Goal: Task Accomplishment & Management: Manage account settings

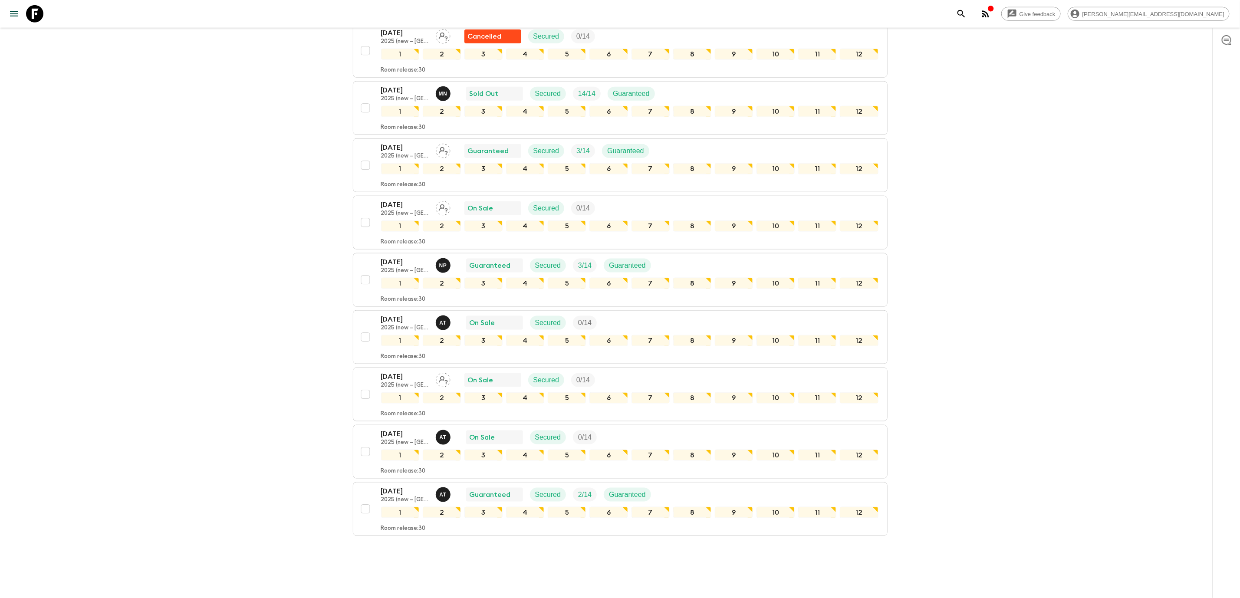
scroll to position [709, 0]
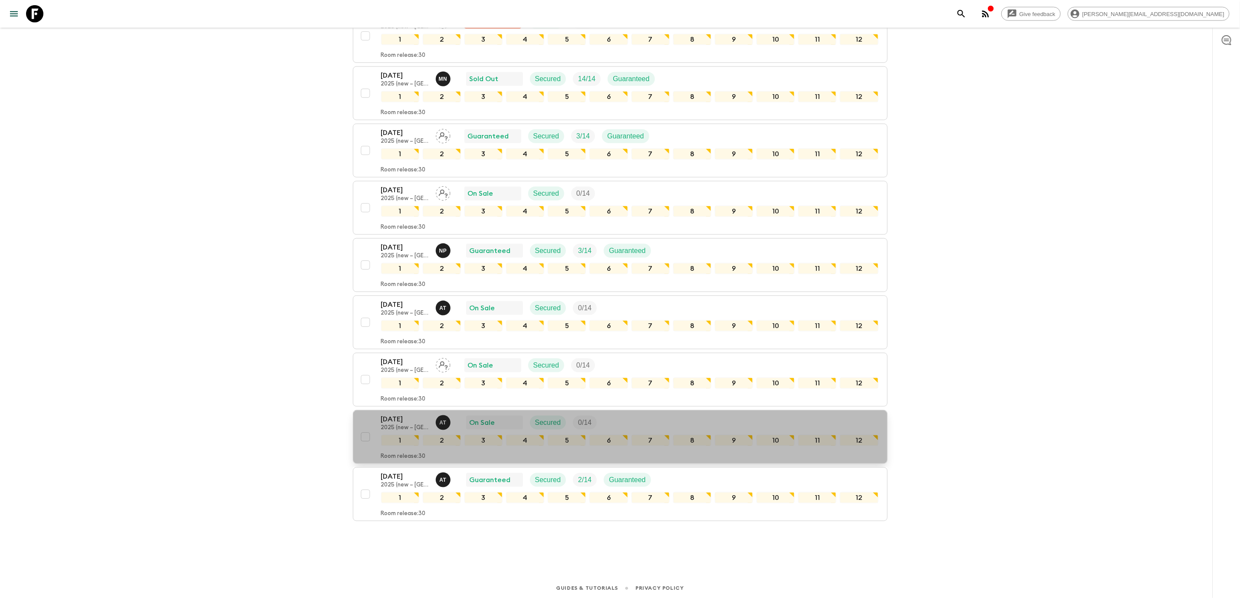
click at [667, 414] on div "[DATE] 2025 (new – [GEOGRAPHIC_DATA]) A T On Sale Secured 0 / 14" at bounding box center [629, 422] width 497 height 17
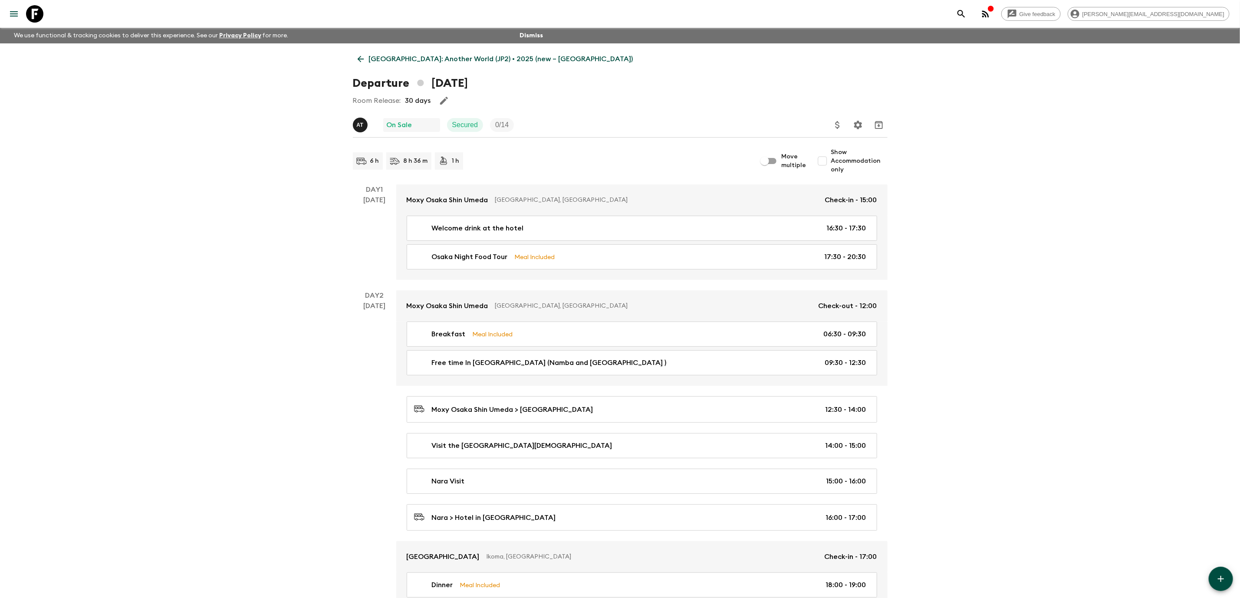
click at [829, 160] on input "Show Accommodation only" at bounding box center [822, 160] width 17 height 17
checkbox input "true"
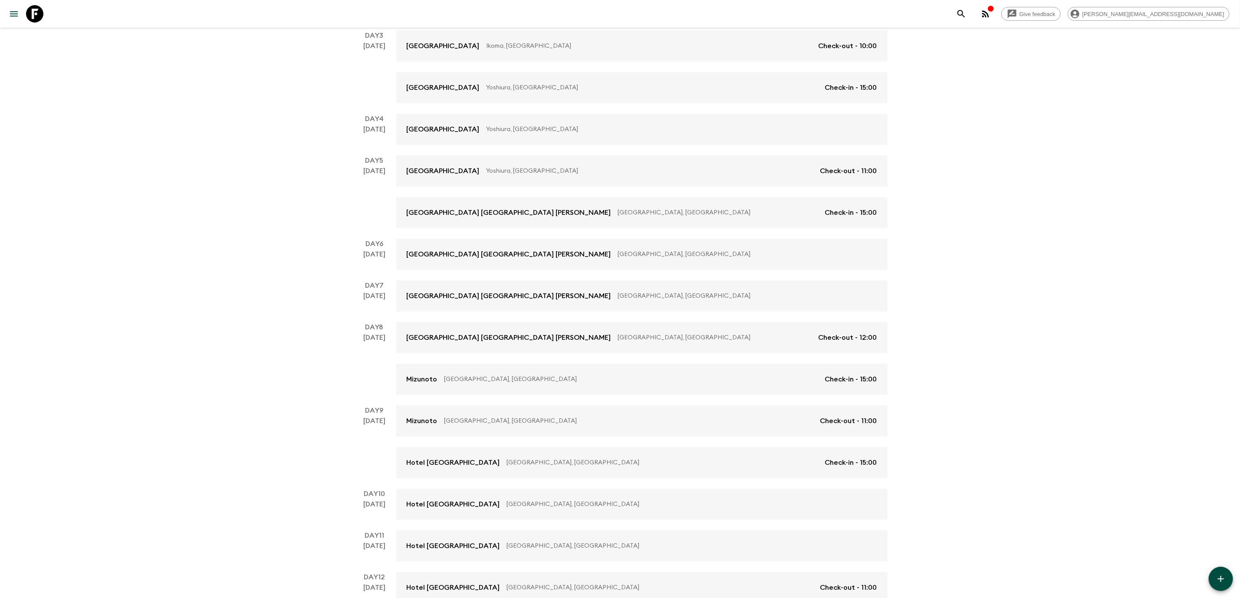
scroll to position [332, 0]
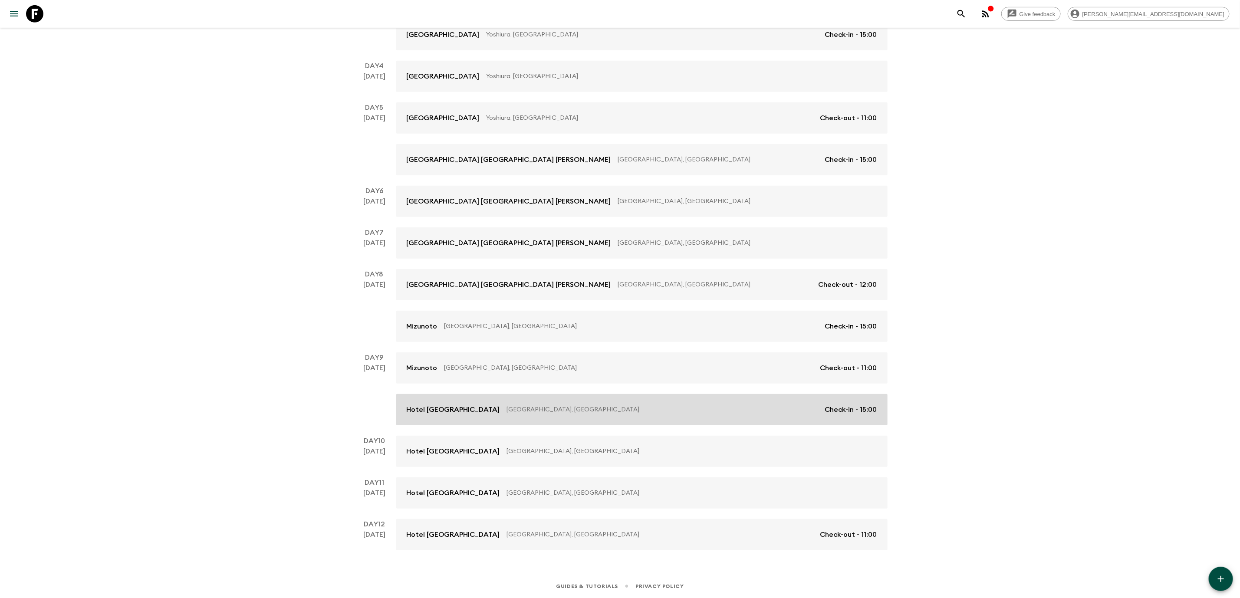
click at [583, 408] on p "[GEOGRAPHIC_DATA], [GEOGRAPHIC_DATA]" at bounding box center [662, 409] width 311 height 9
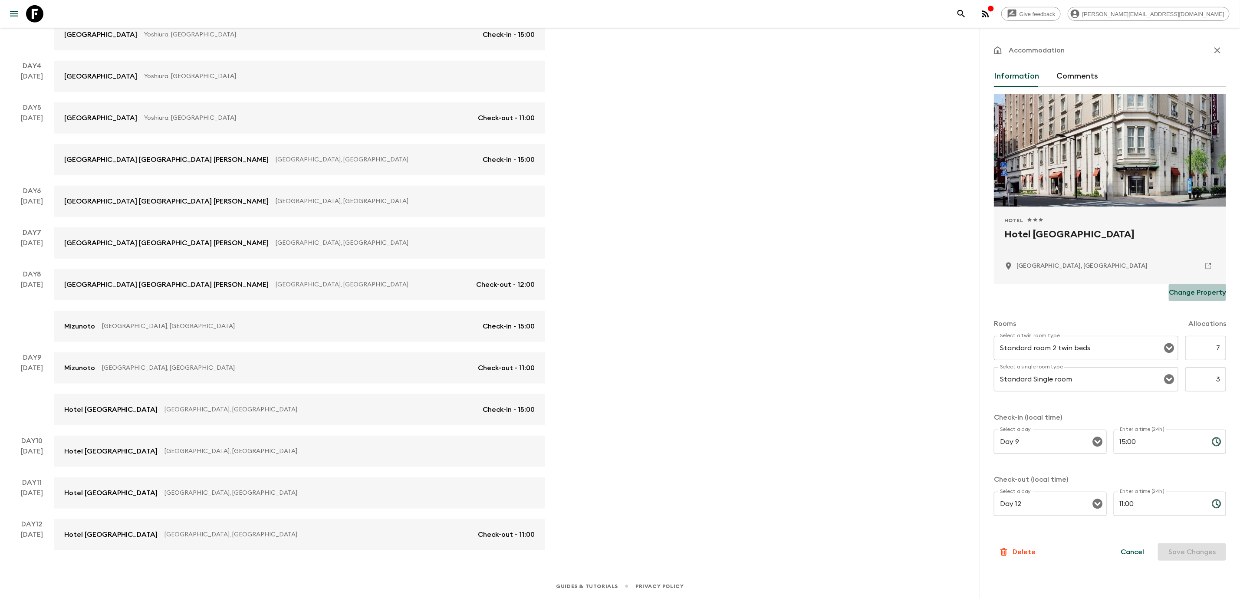
click at [1197, 292] on p "Change Property" at bounding box center [1197, 292] width 57 height 10
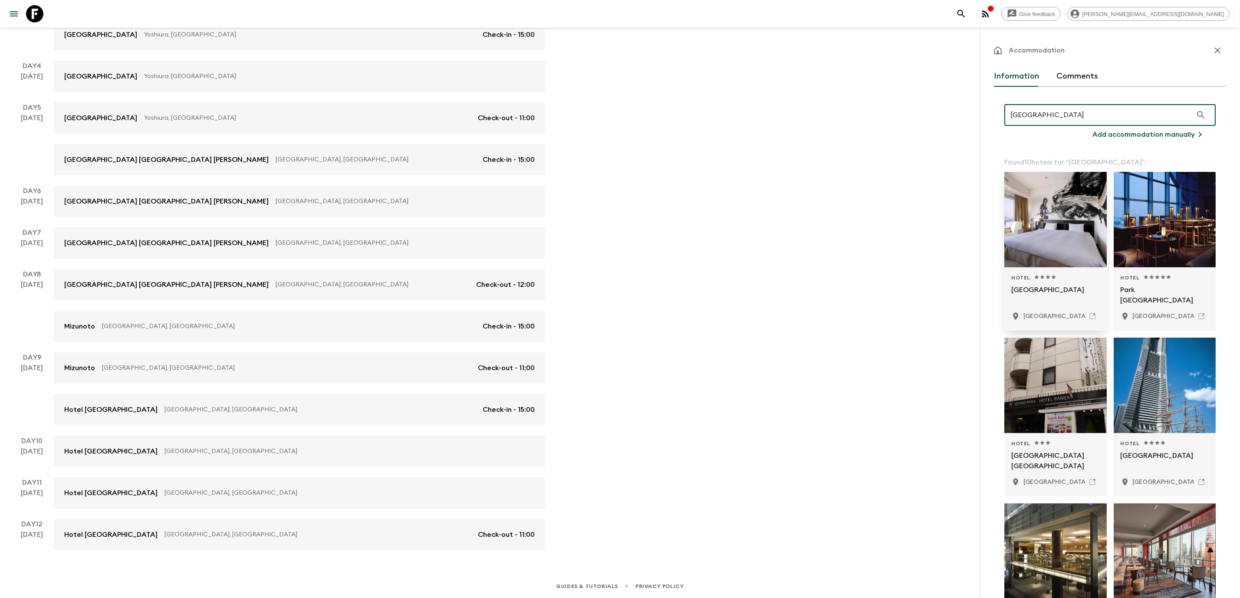
type input "[GEOGRAPHIC_DATA]"
click at [1029, 247] on div at bounding box center [1055, 219] width 102 height 95
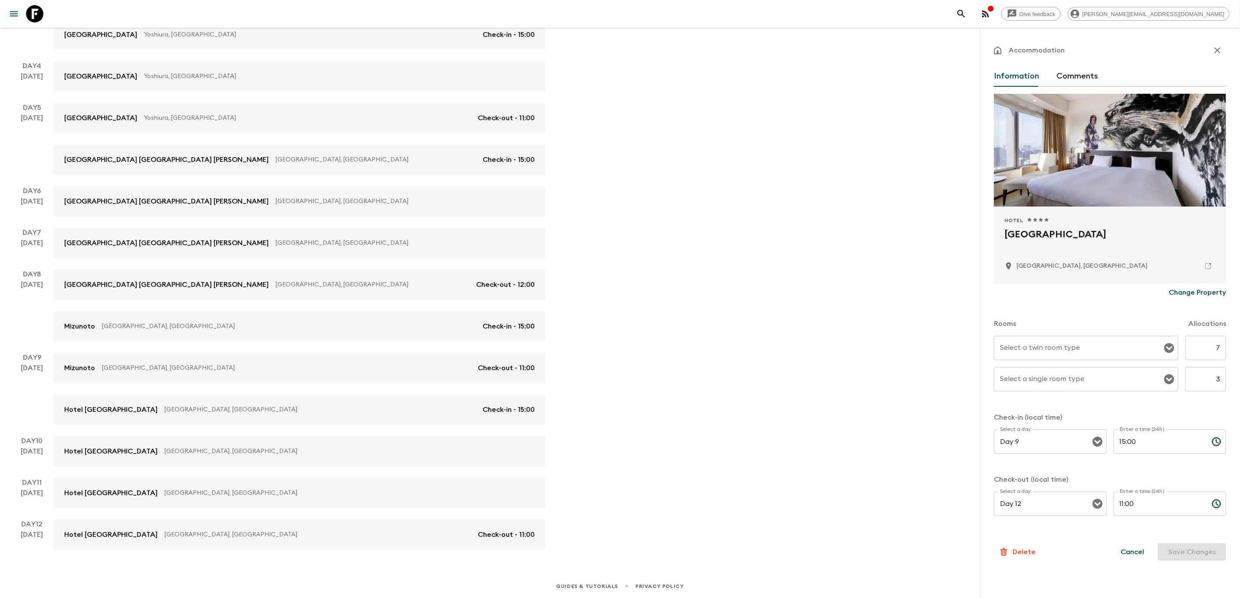
click at [1072, 344] on input "Select a twin room type" at bounding box center [1080, 348] width 164 height 16
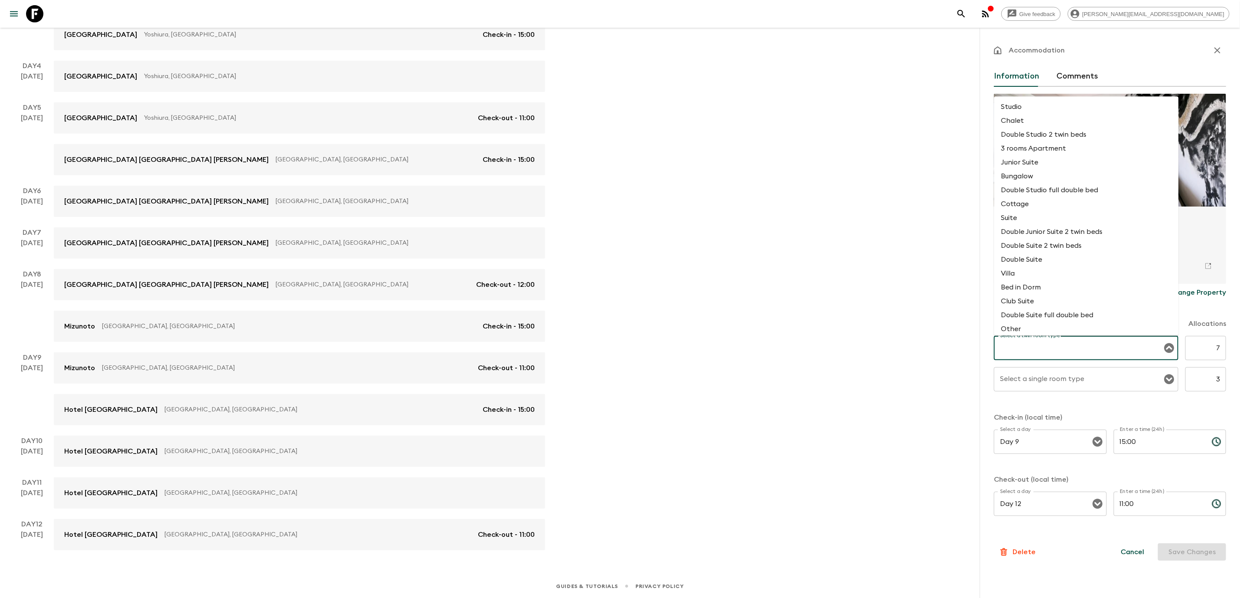
type input "s"
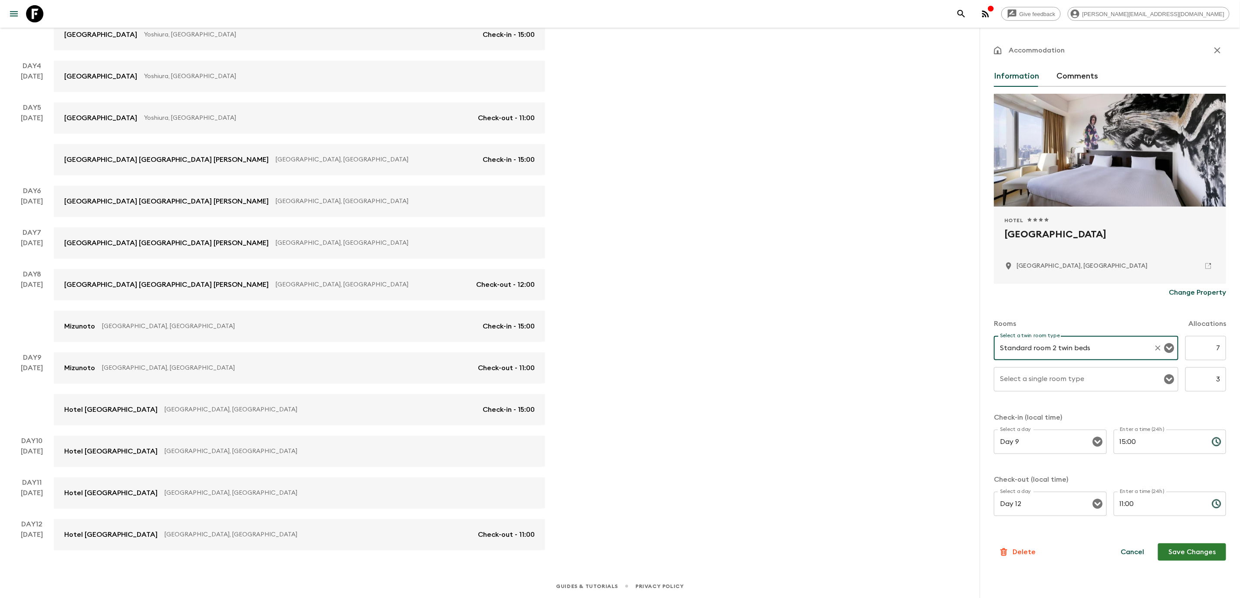
type input "Standard room 2 twin beds"
click at [1087, 390] on div "Select a single room type" at bounding box center [1086, 379] width 184 height 24
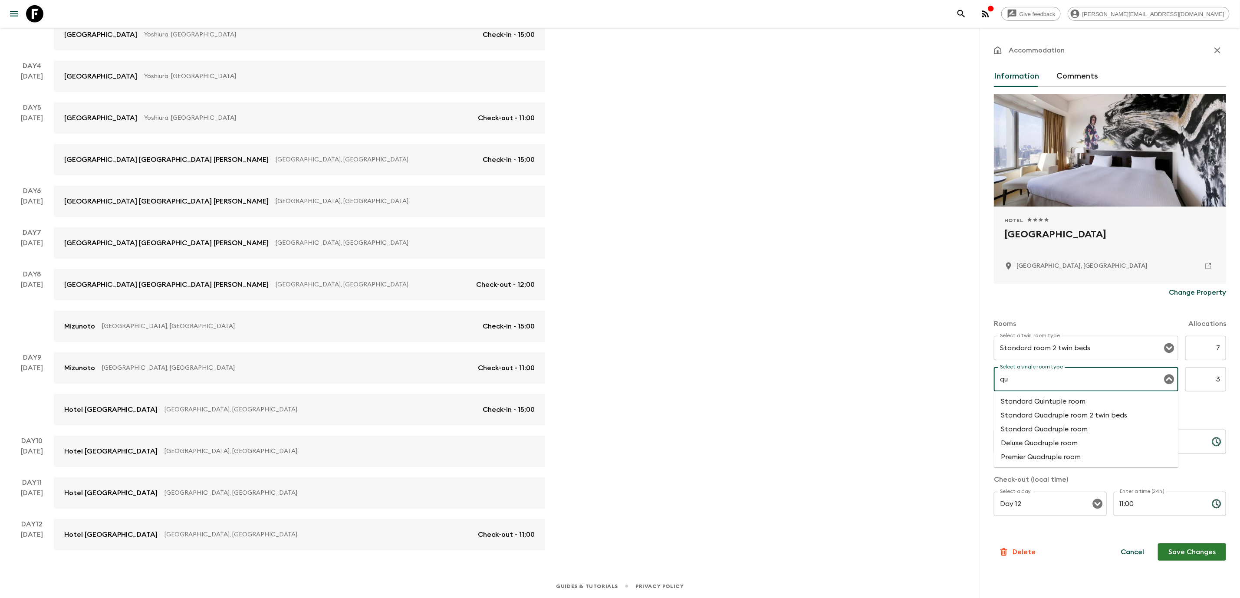
type input "q"
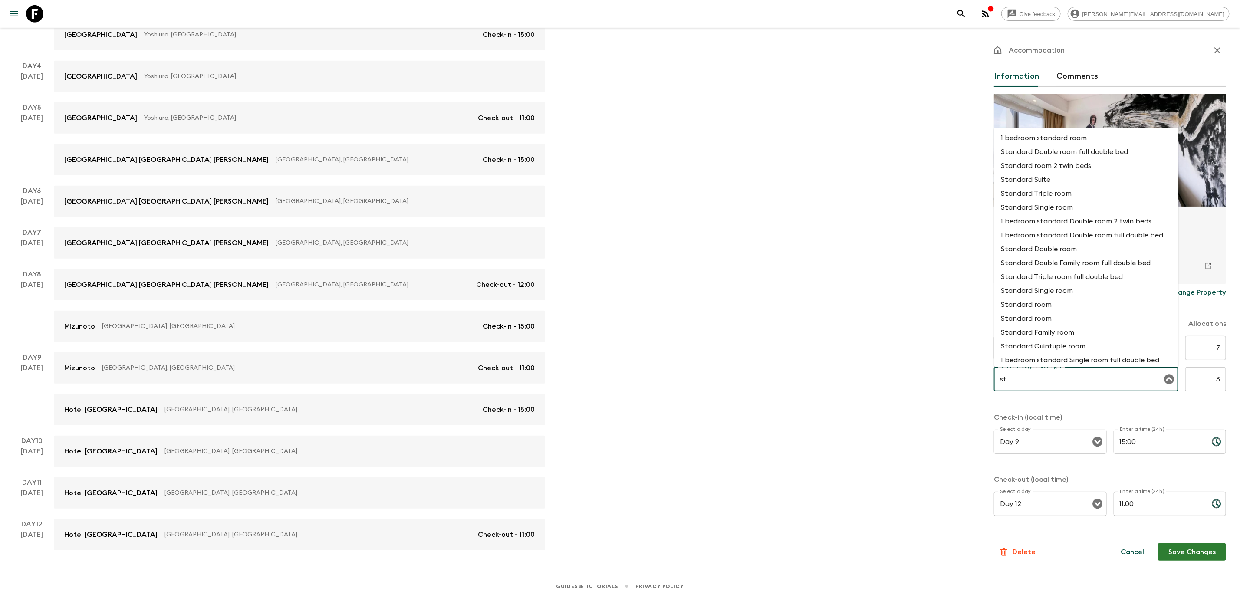
type input "s"
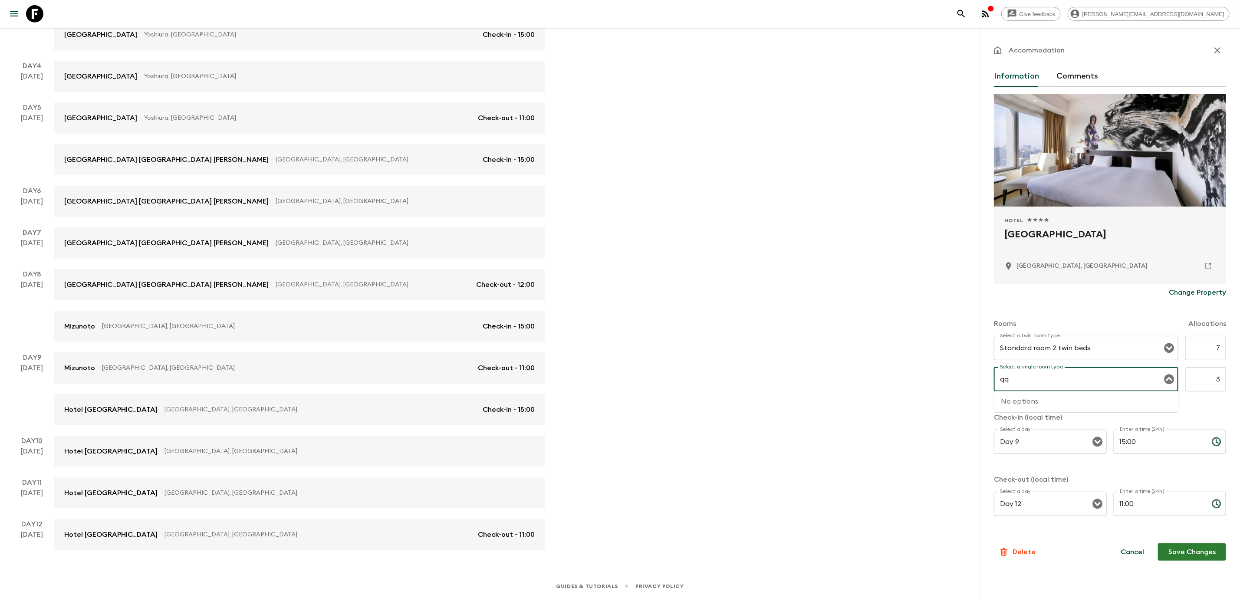
type input "q"
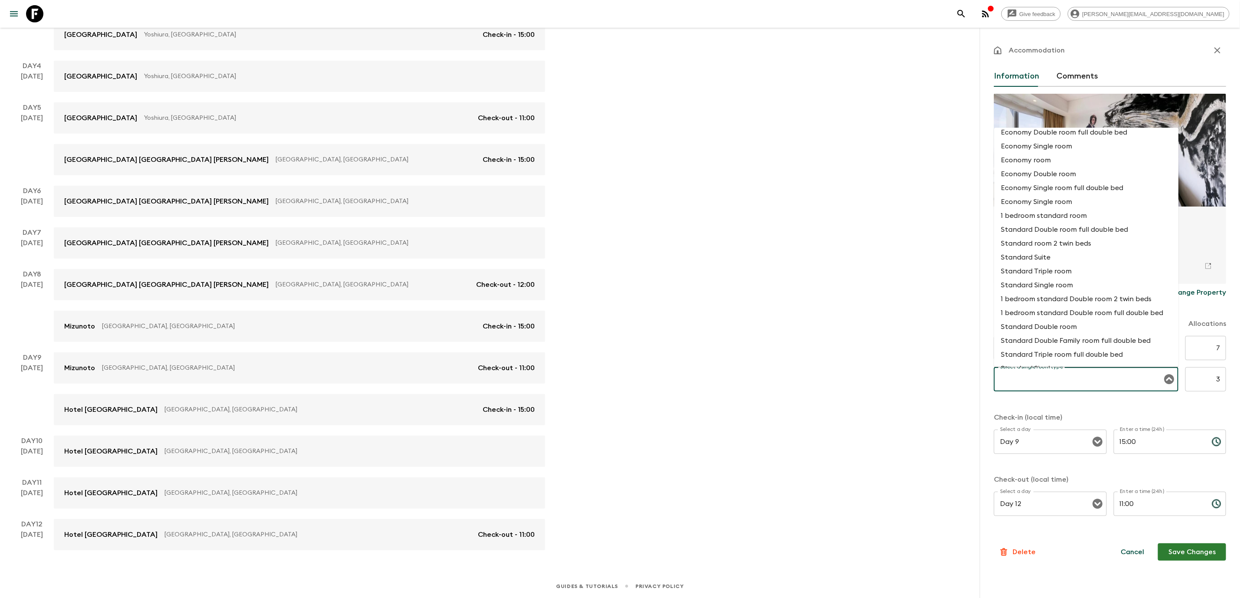
scroll to position [396, 0]
click at [1125, 249] on li "Standard Single room" at bounding box center [1086, 242] width 184 height 14
type input "Standard Single room"
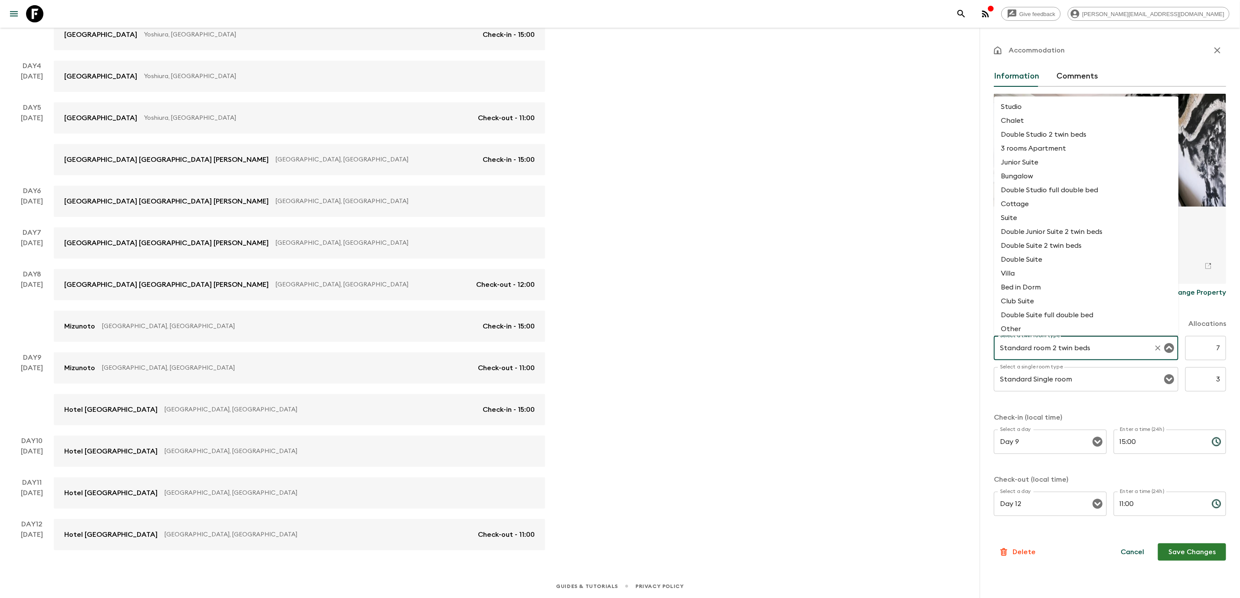
click at [1087, 345] on input "Standard room 2 twin beds" at bounding box center [1074, 348] width 152 height 16
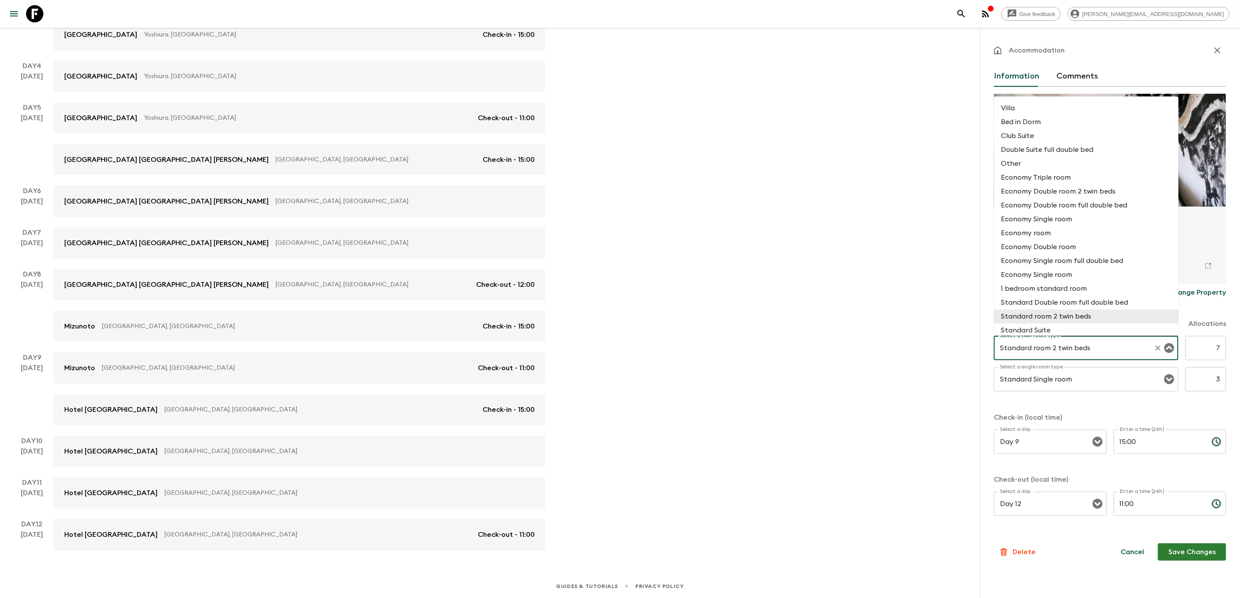
click at [1087, 345] on input "Standard room 2 twin beds" at bounding box center [1074, 348] width 152 height 16
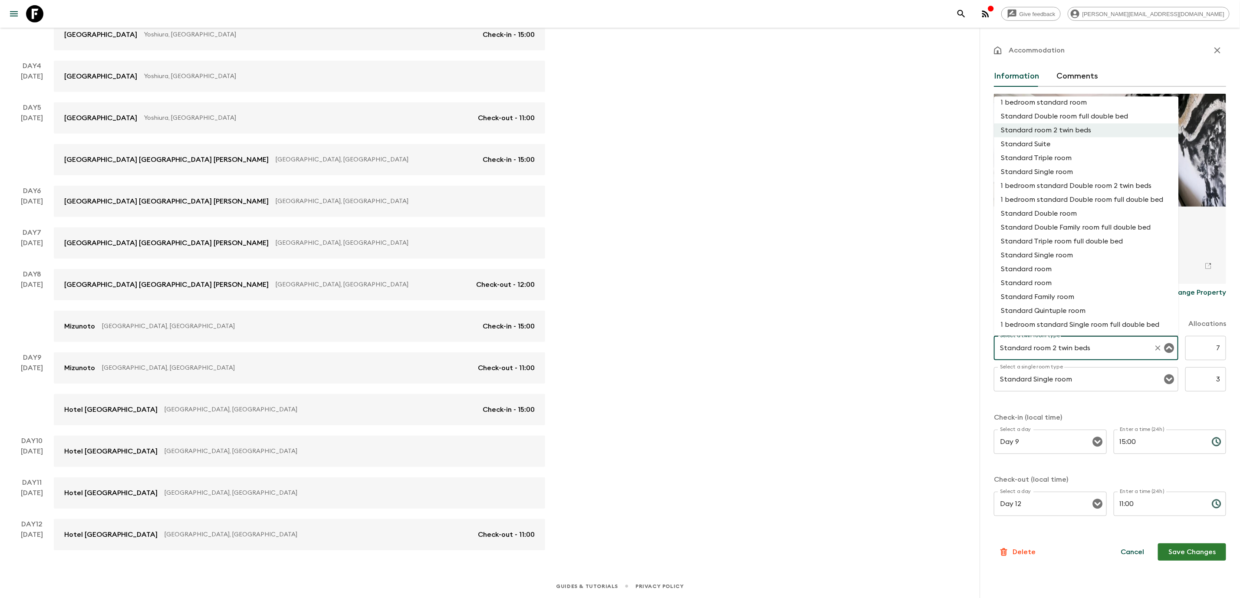
scroll to position [346, 0]
click at [1081, 142] on li "Standard room 2 twin beds" at bounding box center [1086, 135] width 184 height 14
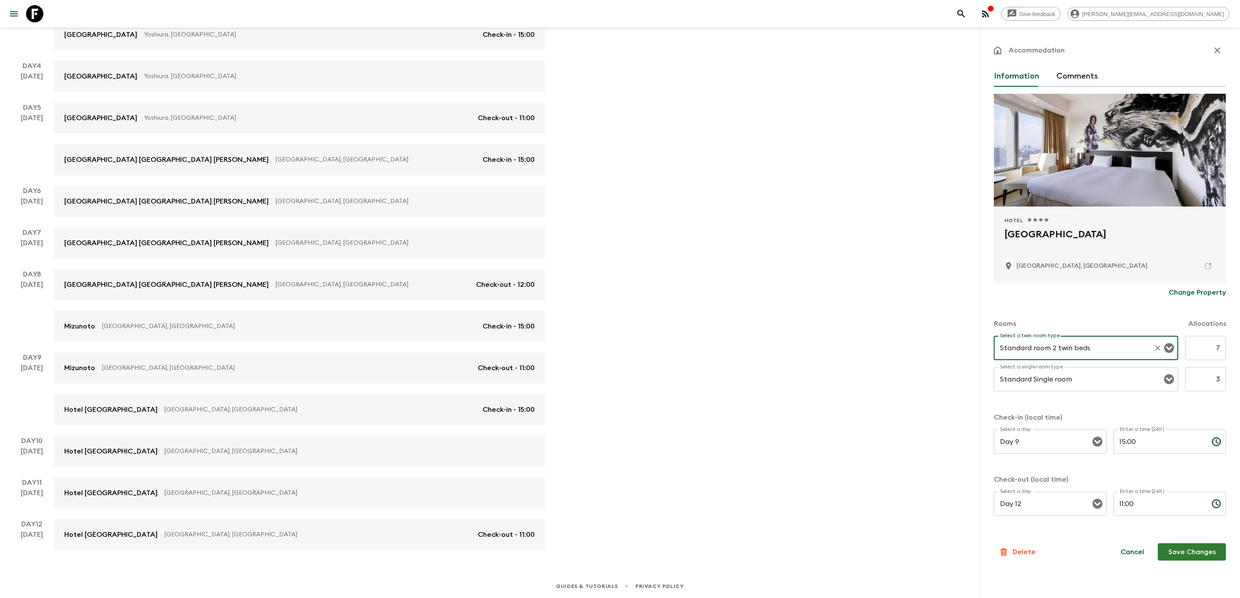
click at [934, 246] on div "Give feedback [PERSON_NAME][EMAIL_ADDRESS][DOMAIN_NAME] We use functional & tra…" at bounding box center [620, 133] width 1240 height 930
click at [1192, 556] on button "Save Changes" at bounding box center [1192, 551] width 68 height 17
click at [1218, 47] on icon "button" at bounding box center [1217, 50] width 10 height 10
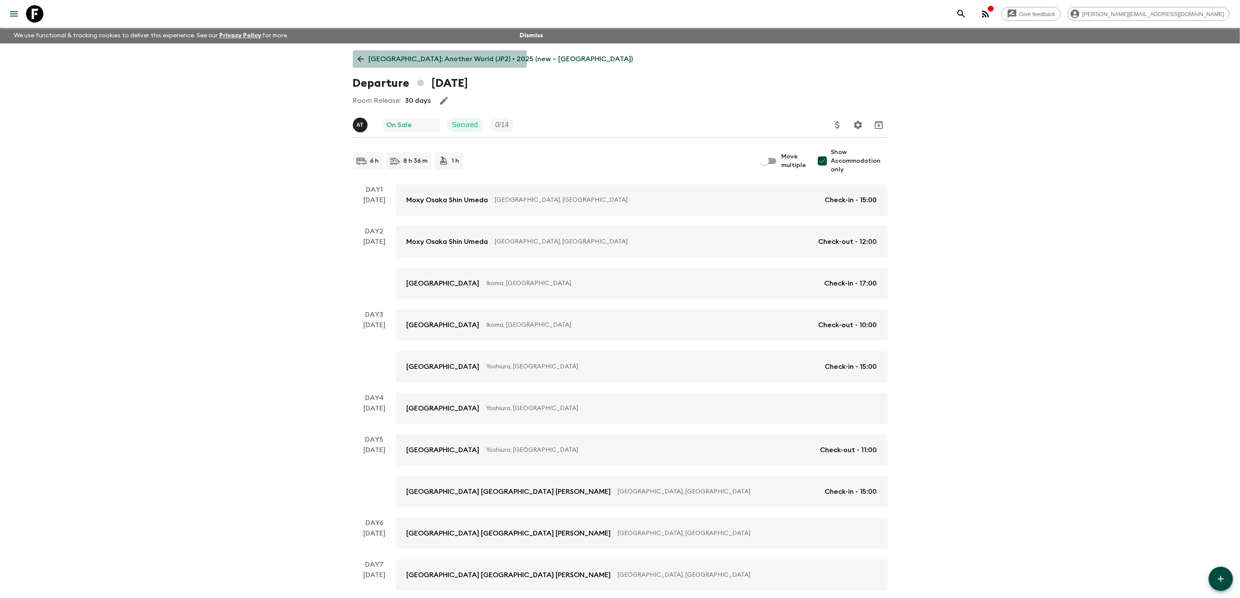
click at [364, 59] on icon at bounding box center [361, 59] width 10 height 10
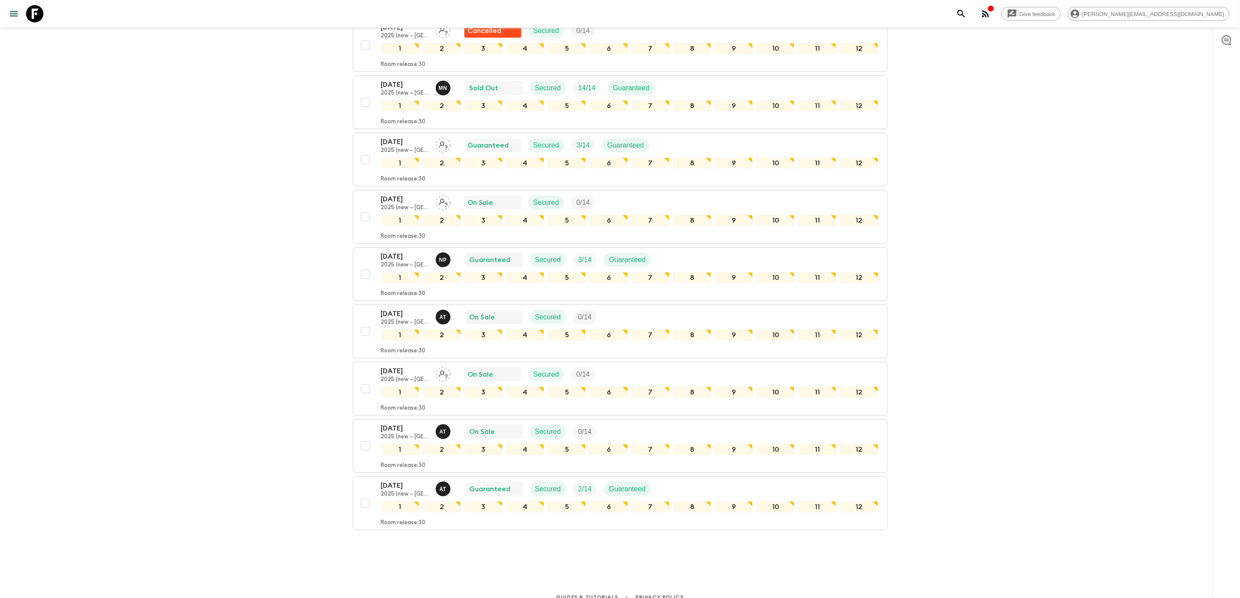
scroll to position [709, 0]
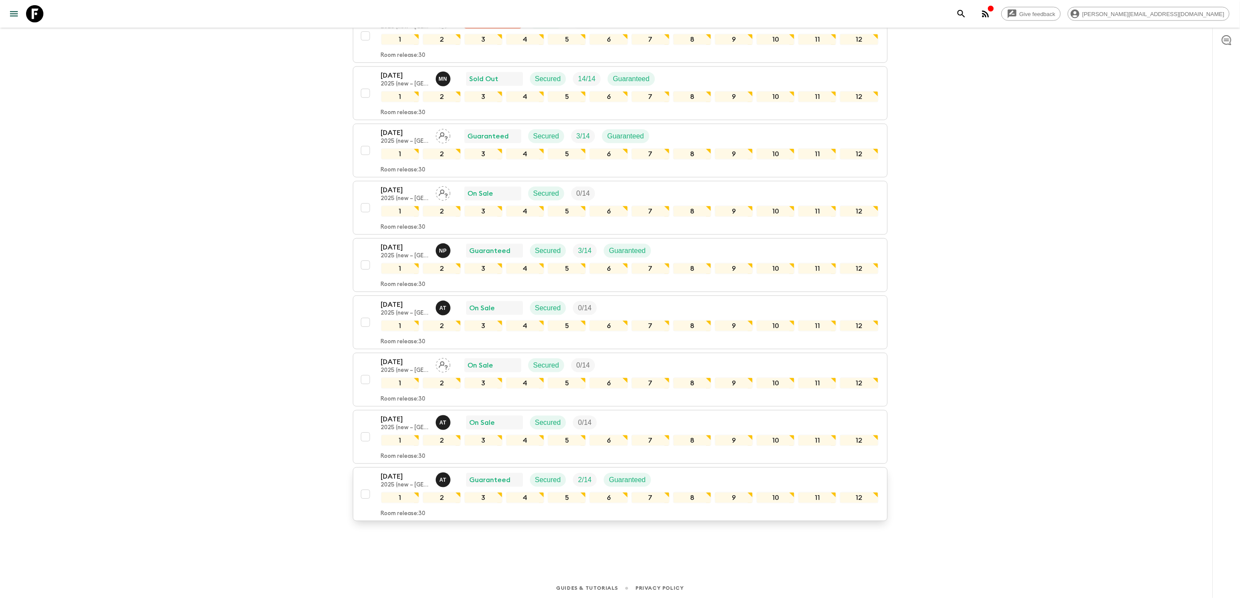
click at [734, 475] on div "[DATE] 2025 (new – Nara) A T Guaranteed Secured 2 / 14 Guaranteed" at bounding box center [629, 479] width 497 height 17
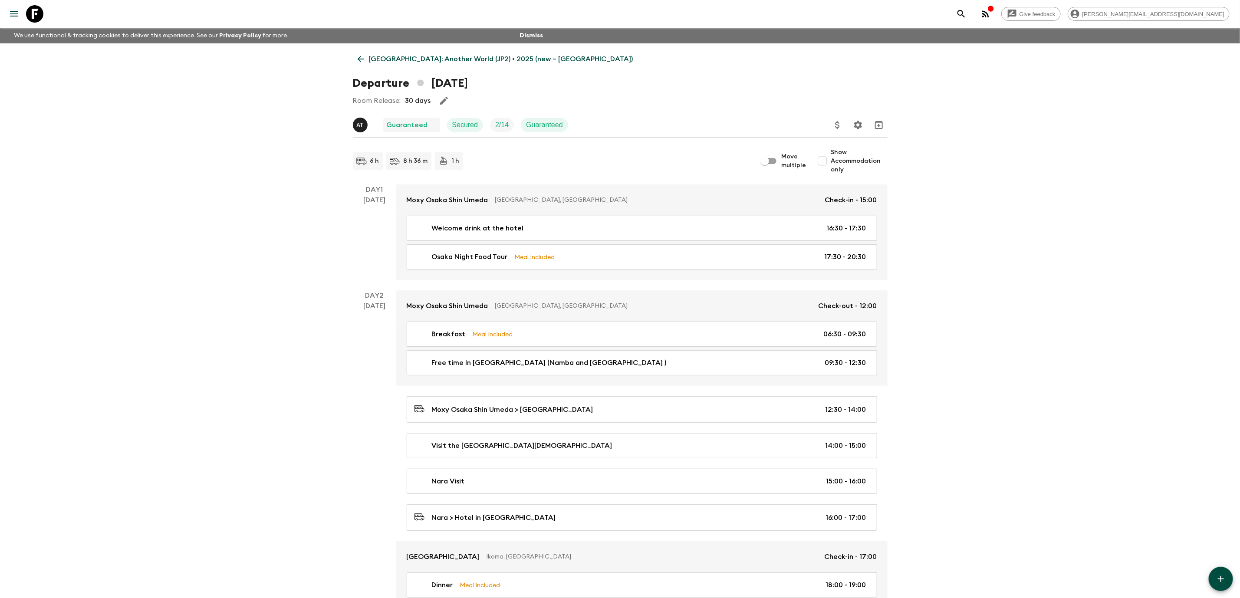
click at [825, 160] on input "Show Accommodation only" at bounding box center [822, 160] width 17 height 17
checkbox input "true"
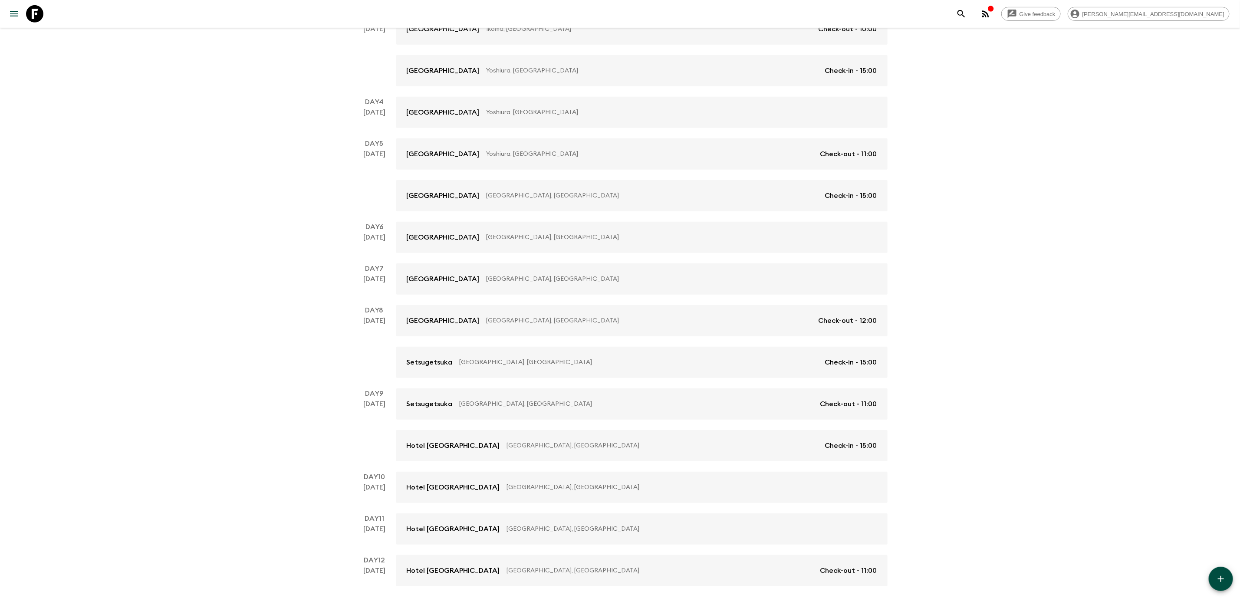
scroll to position [332, 0]
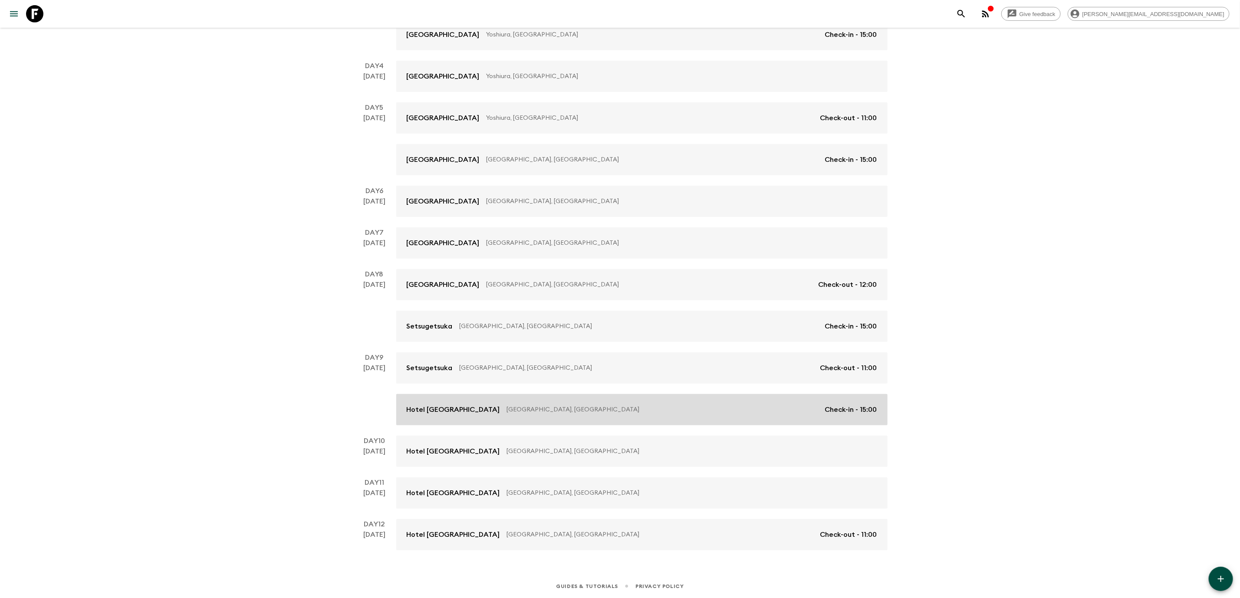
click at [675, 405] on div "Hotel [GEOGRAPHIC_DATA] [GEOGRAPHIC_DATA], [GEOGRAPHIC_DATA] Check-in - 15:00" at bounding box center [642, 410] width 470 height 10
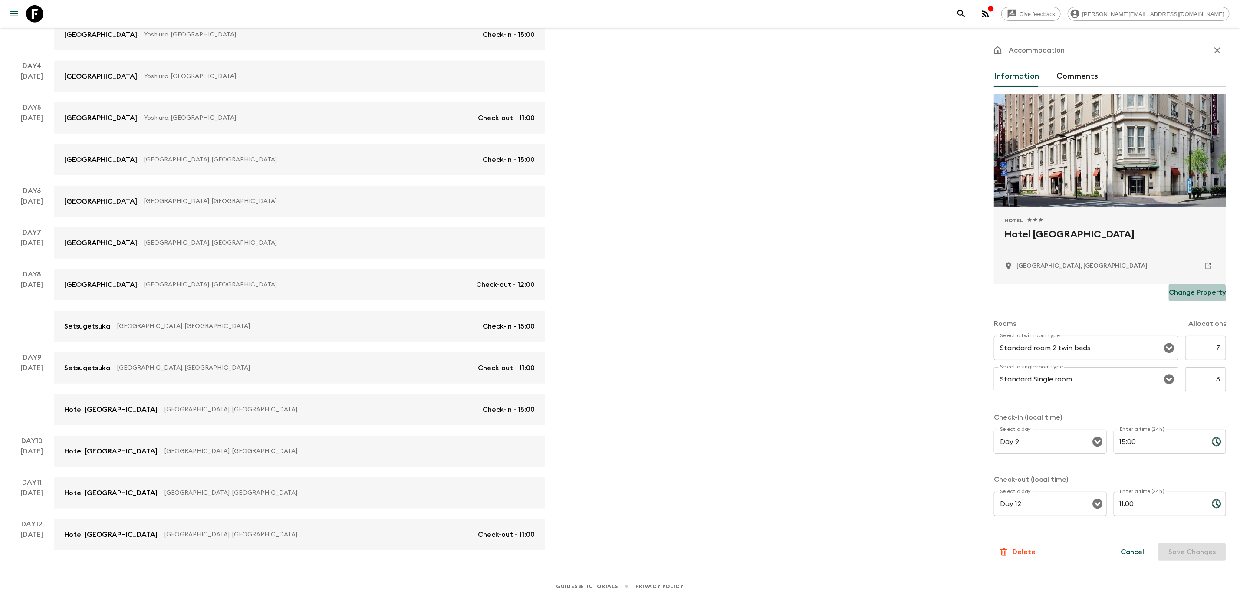
click at [1177, 295] on p "Change Property" at bounding box center [1197, 292] width 57 height 10
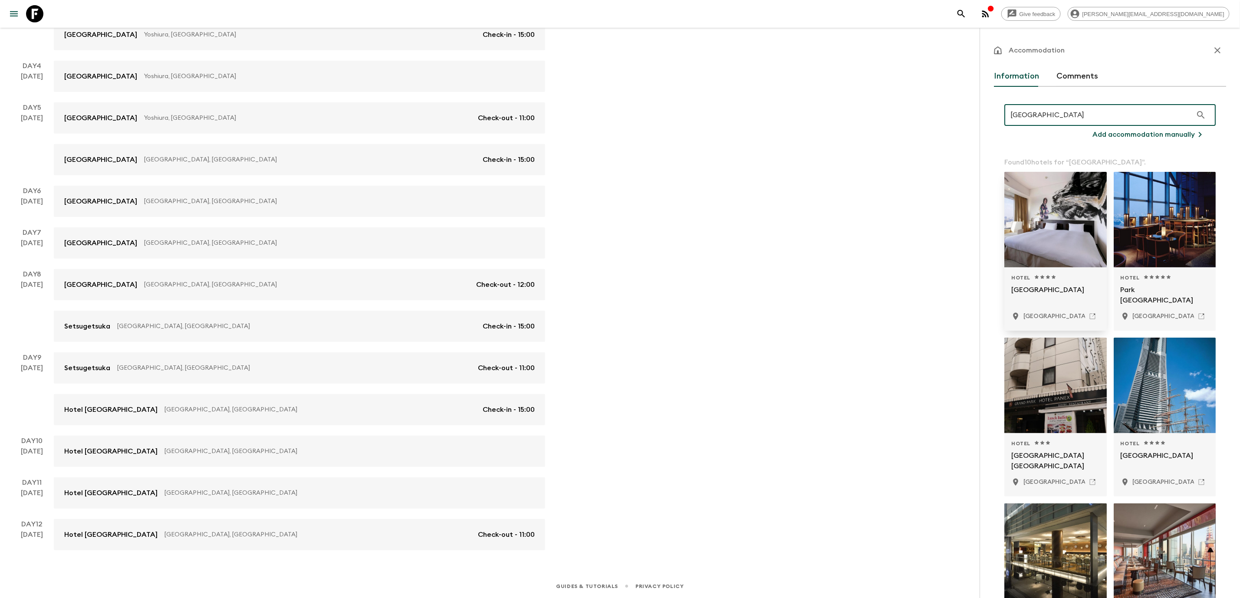
type input "[GEOGRAPHIC_DATA]"
click at [1046, 263] on div at bounding box center [1055, 219] width 102 height 95
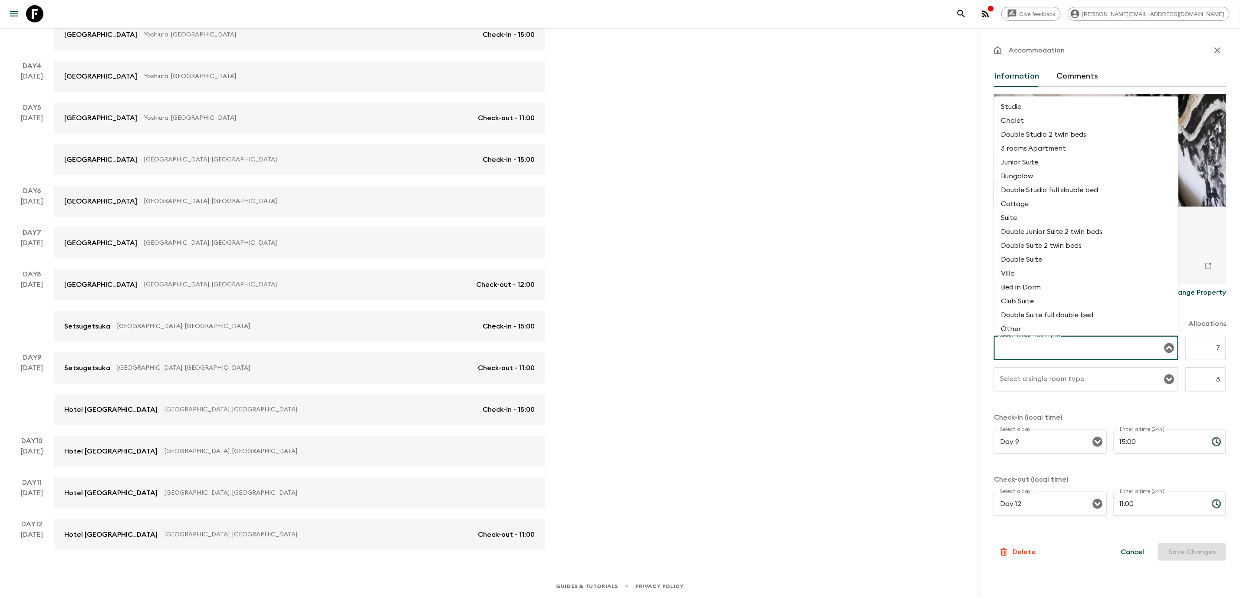
click at [1072, 340] on input "Select a twin room type" at bounding box center [1080, 348] width 164 height 16
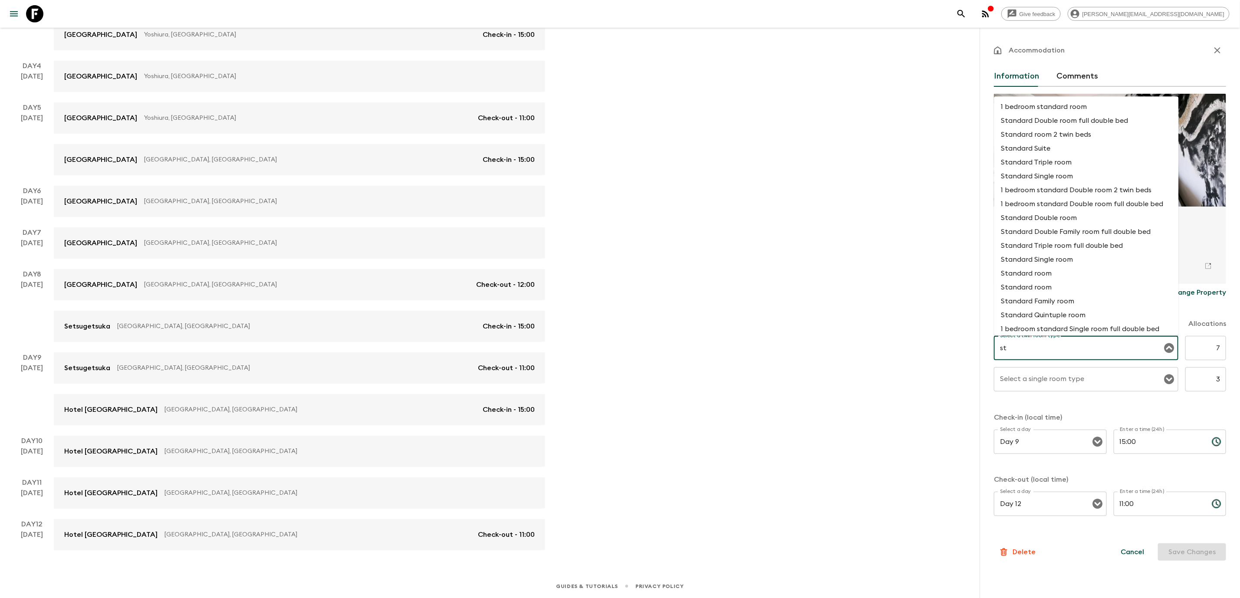
type input "s"
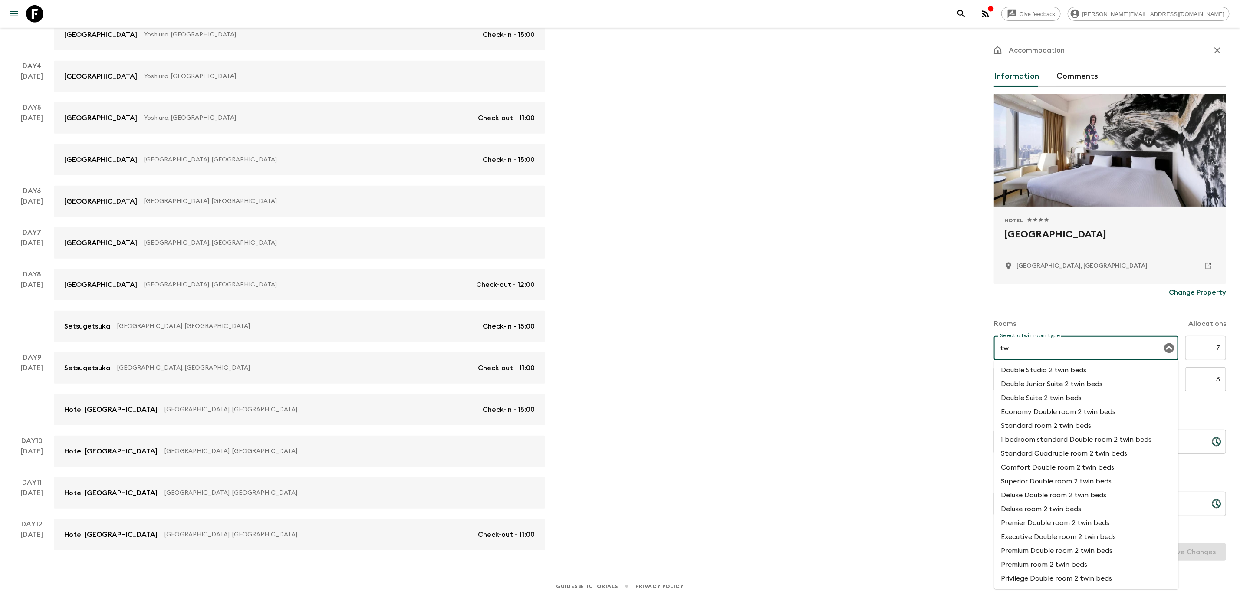
type input "t"
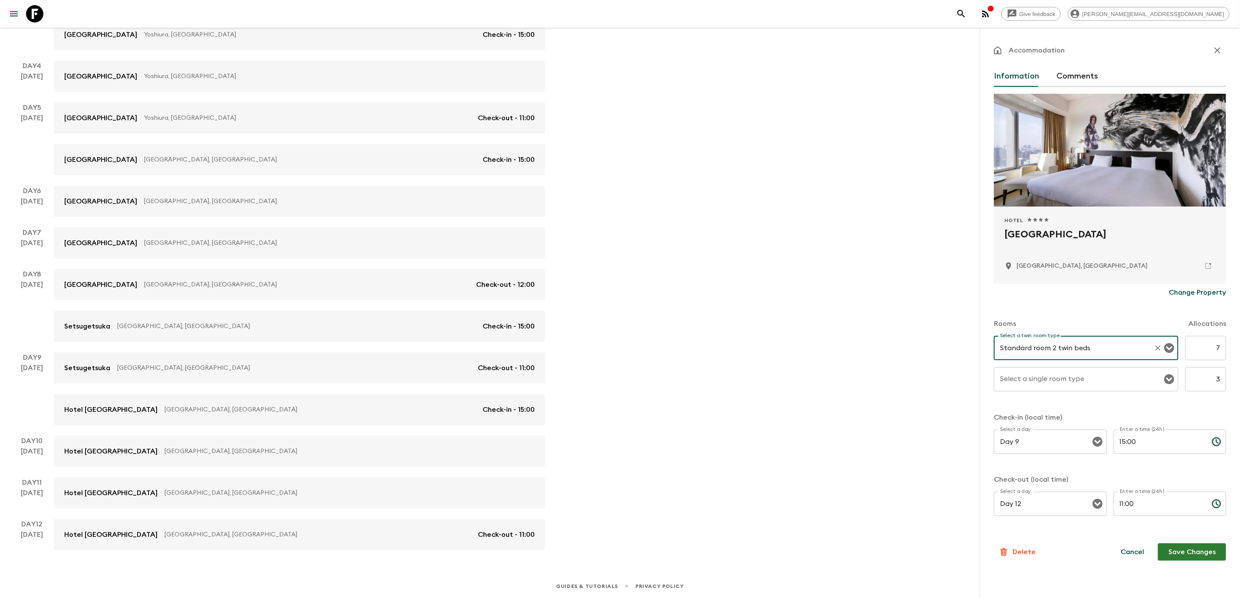
type input "Standard room 2 twin beds"
click at [1049, 377] on input "Select a single room type" at bounding box center [1080, 379] width 164 height 16
type input "Standard Single room"
click at [1193, 550] on button "Save Changes" at bounding box center [1192, 551] width 68 height 17
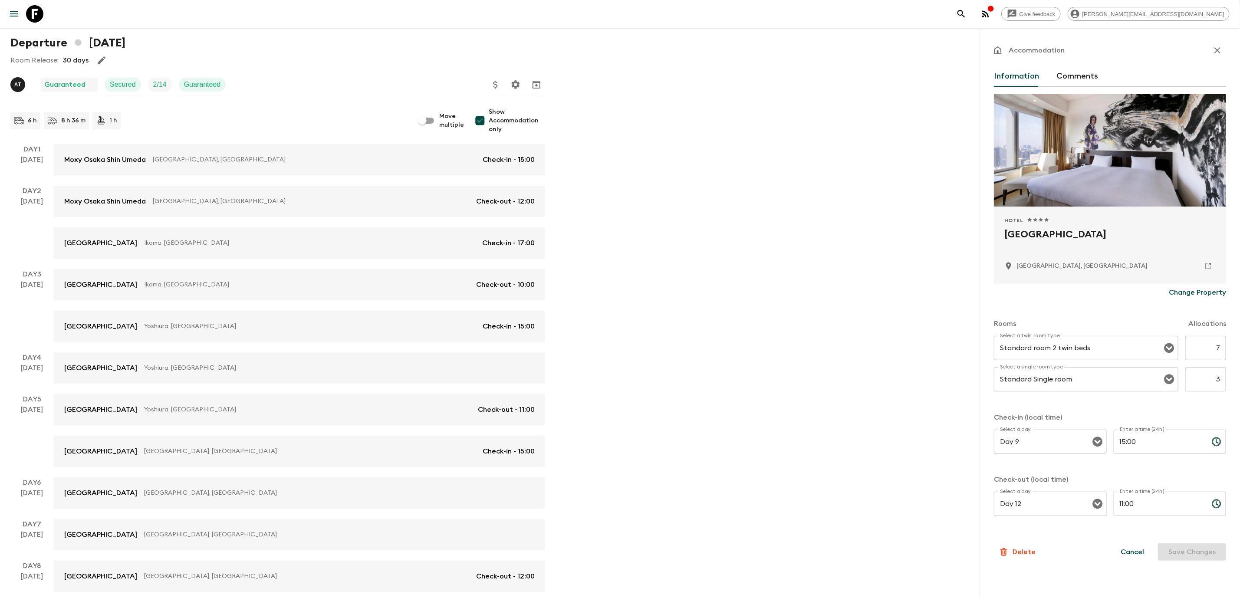
scroll to position [332, 0]
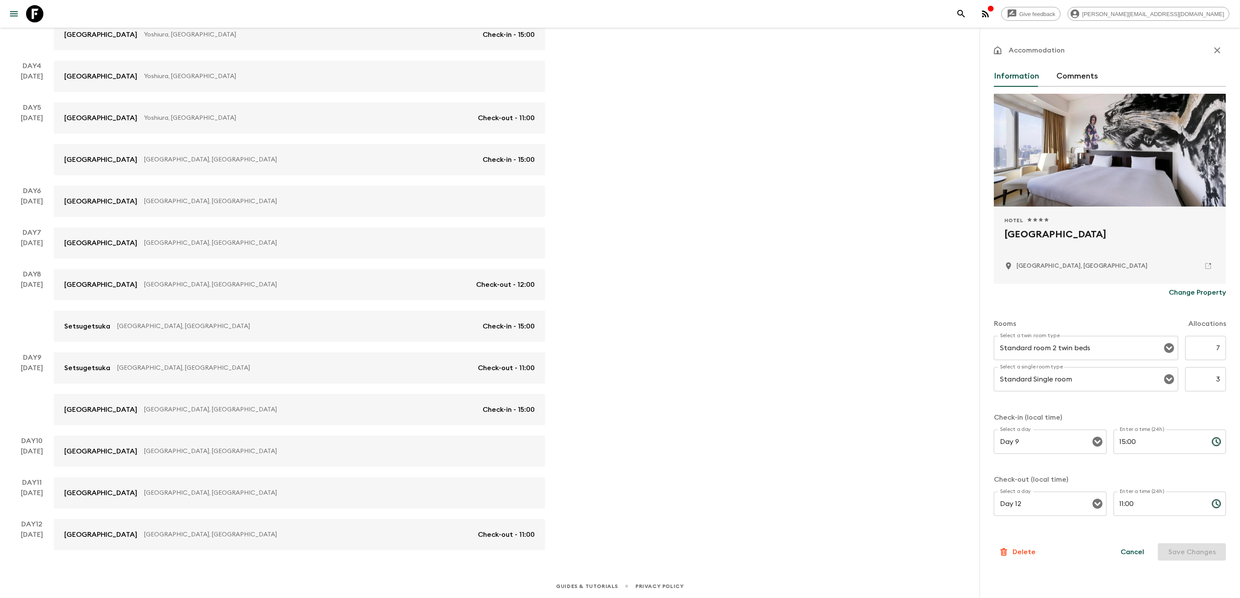
click at [1221, 49] on icon "button" at bounding box center [1217, 50] width 10 height 10
